Goal: Book appointment/travel/reservation

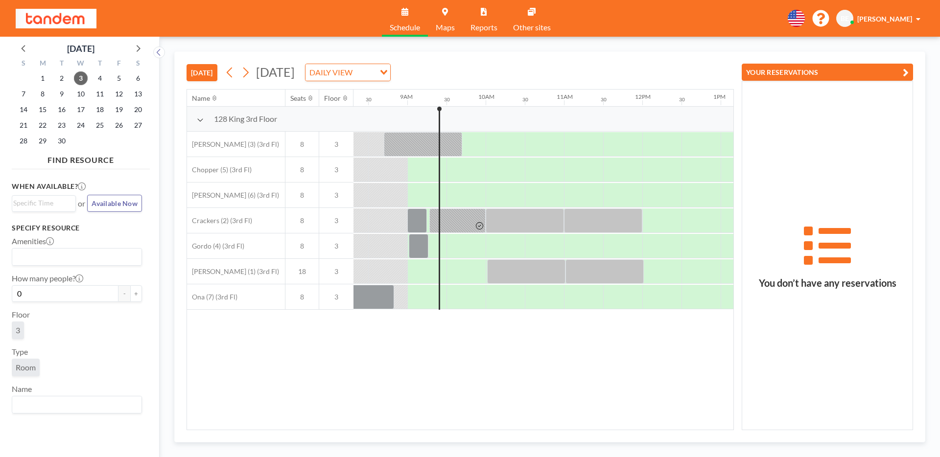
scroll to position [0, 666]
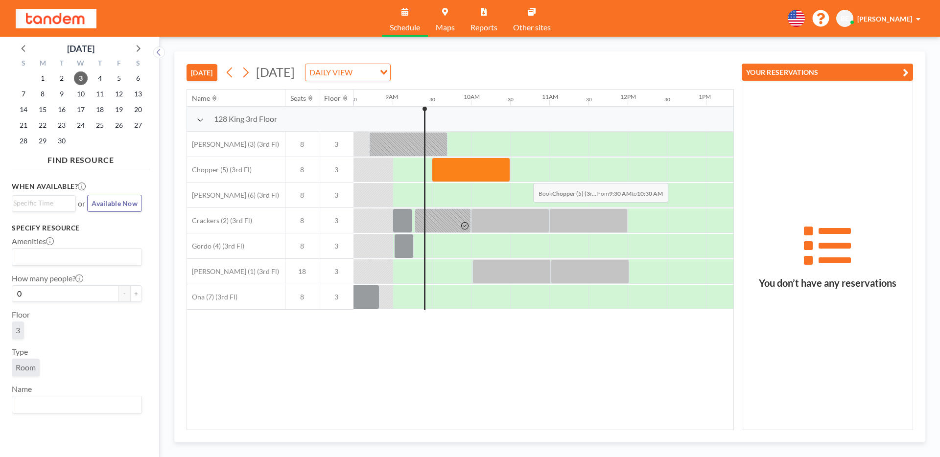
drag, startPoint x: 437, startPoint y: 175, endPoint x: 530, endPoint y: 176, distance: 92.5
click at [530, 176] on div at bounding box center [627, 169] width 1879 height 25
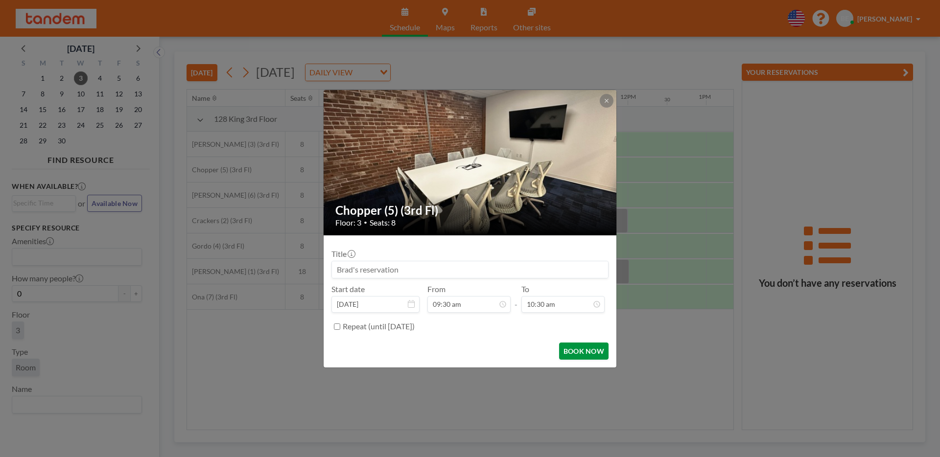
click at [570, 350] on button "BOOK NOW" at bounding box center [583, 351] width 49 height 17
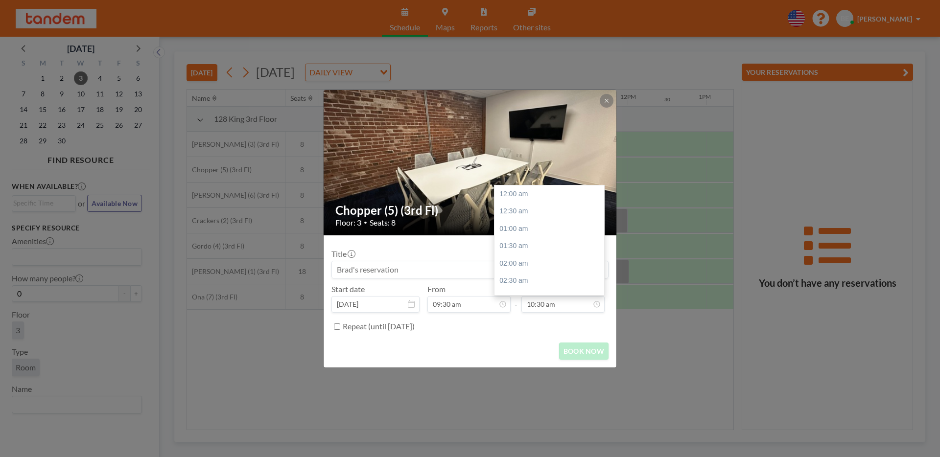
scroll to position [366, 0]
